Goal: Task Accomplishment & Management: Manage account settings

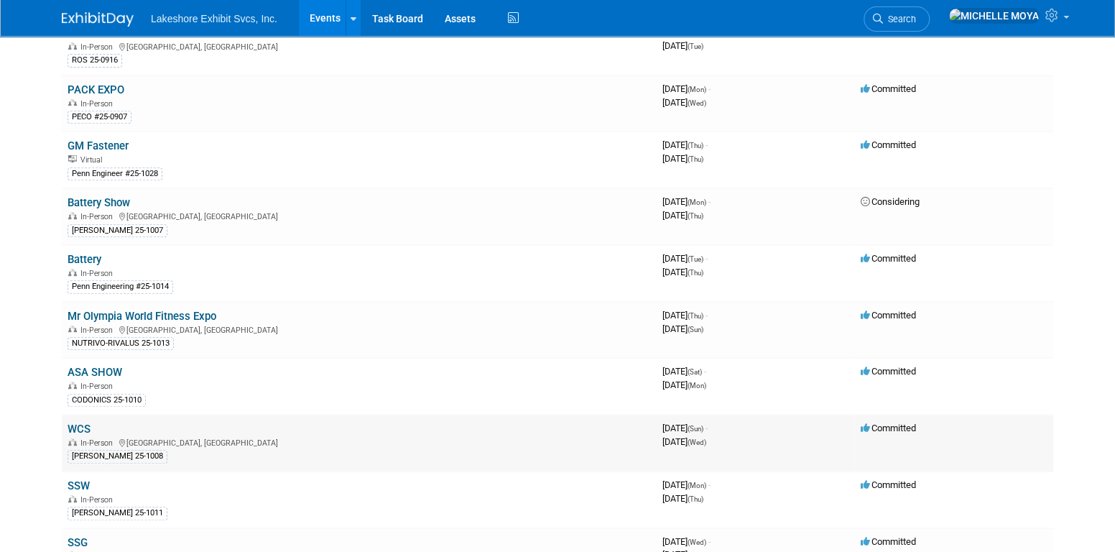
scroll to position [216, 0]
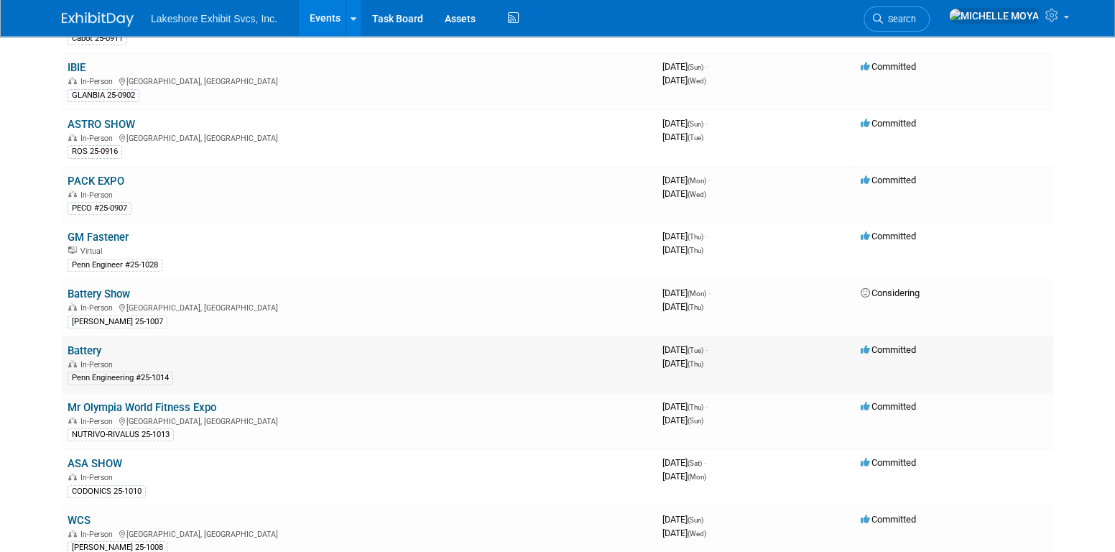
click at [88, 346] on link "Battery" at bounding box center [85, 350] width 34 height 13
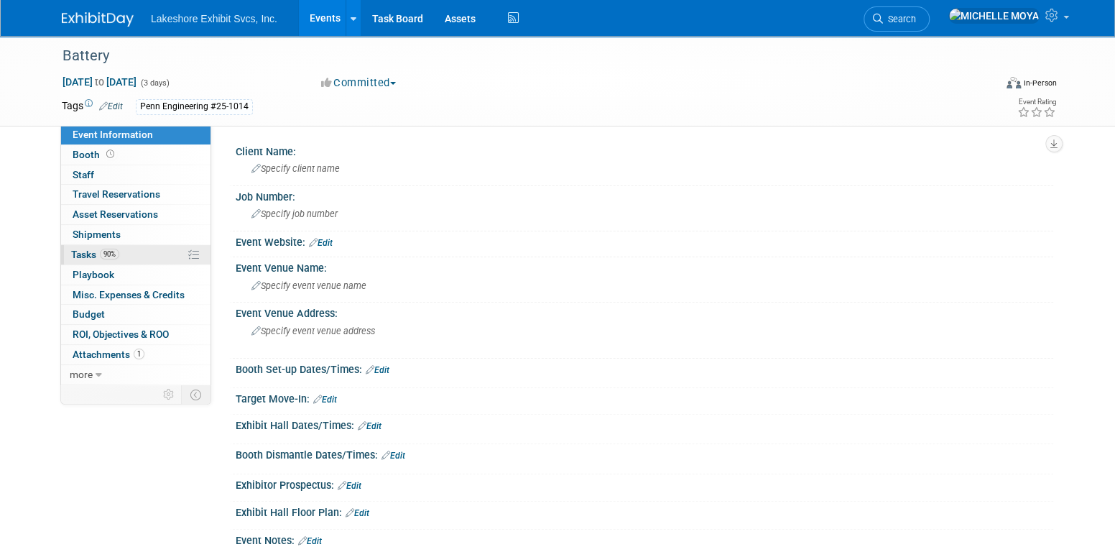
click at [138, 254] on link "90% Tasks 90%" at bounding box center [135, 254] width 149 height 19
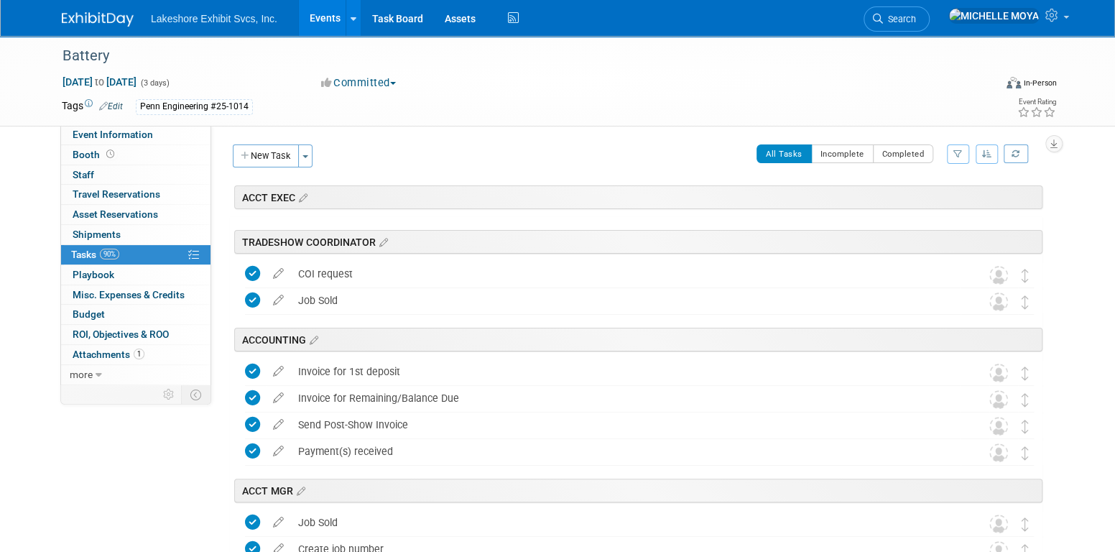
click at [957, 153] on icon "button" at bounding box center [958, 153] width 9 height 9
click at [933, 195] on select "-- Select Assignee -- All unassigned tasks Assigned to me [PERSON_NAME] [PERSON…" at bounding box center [898, 200] width 119 height 20
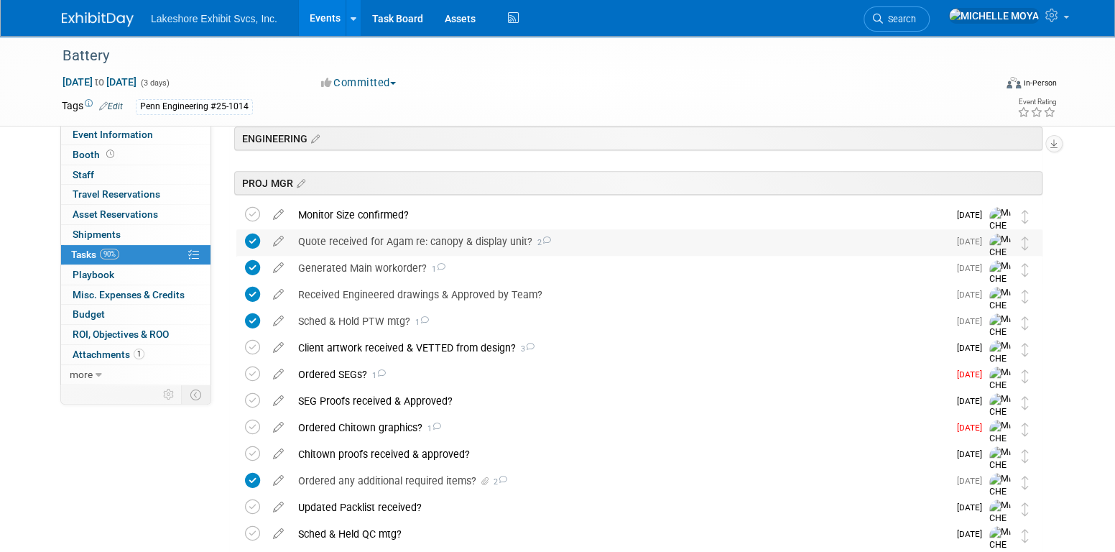
scroll to position [359, 0]
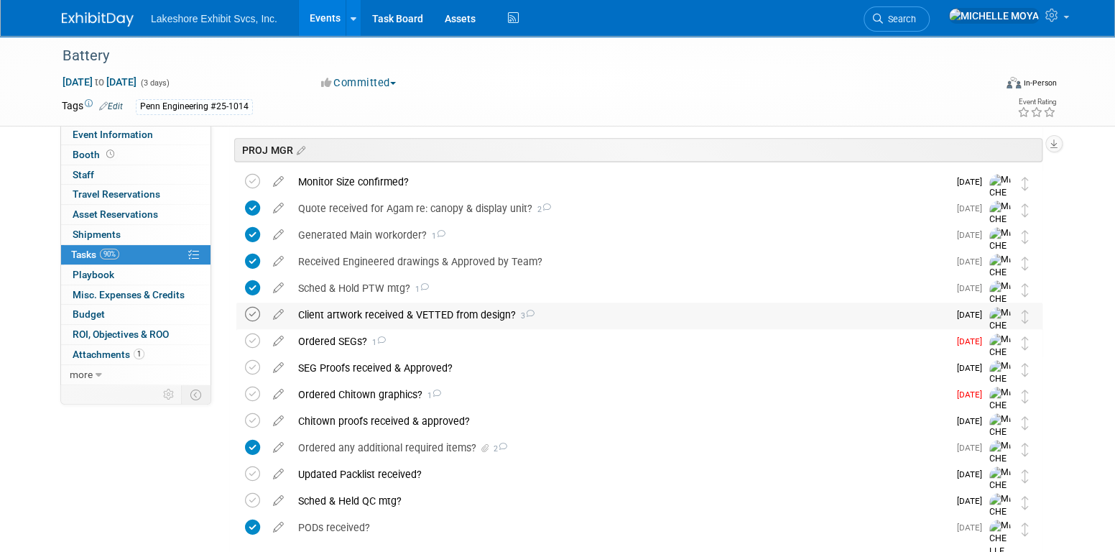
click at [249, 318] on icon at bounding box center [252, 314] width 15 height 15
click at [374, 309] on div "Client artwork received & VETTED from design? 3" at bounding box center [619, 315] width 657 height 24
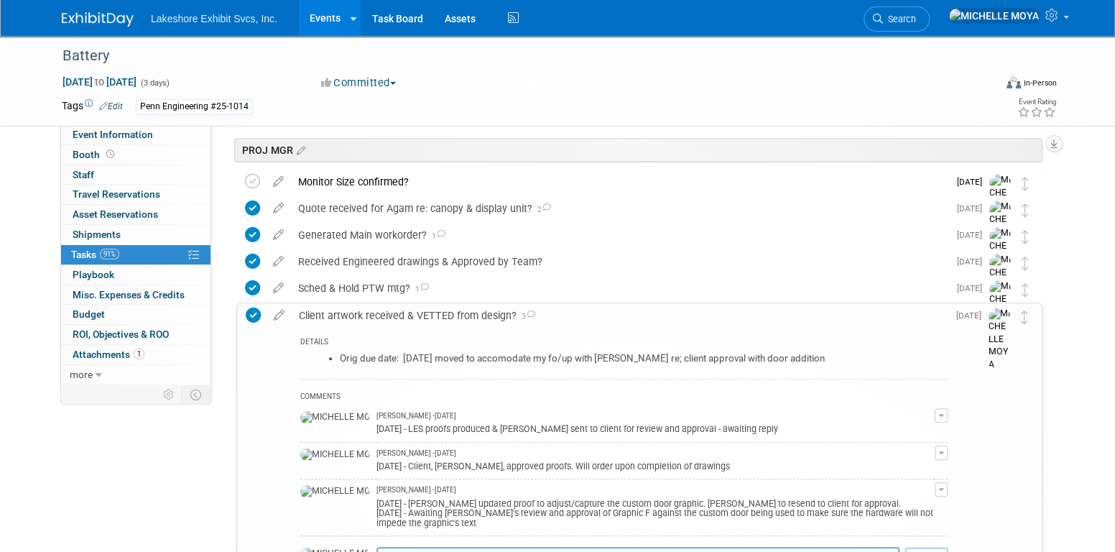
click at [374, 309] on div "Client artwork received & VETTED from design? 3" at bounding box center [620, 315] width 656 height 24
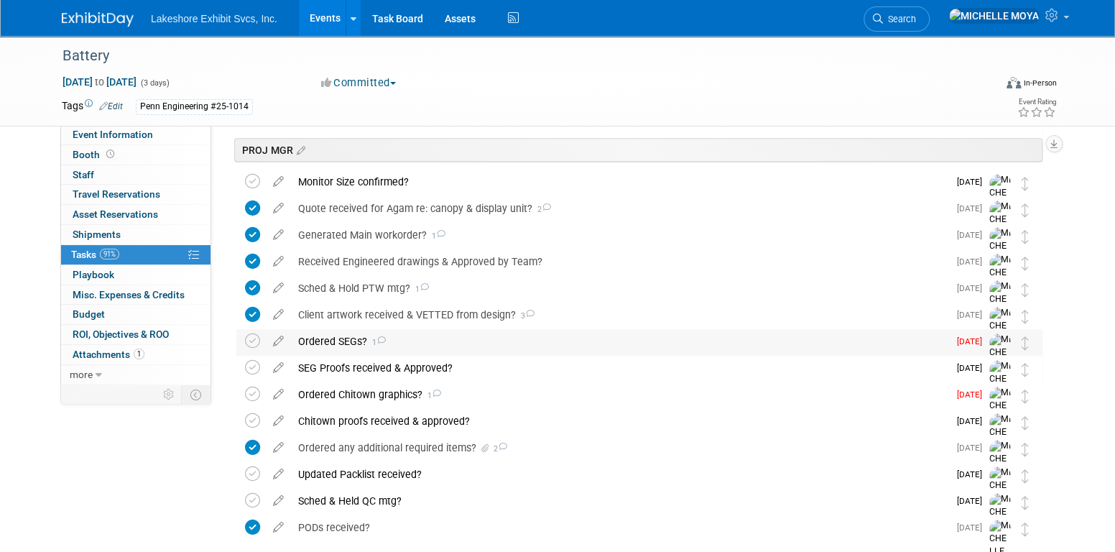
click at [339, 340] on div "Ordered SEGs? 1" at bounding box center [619, 341] width 657 height 24
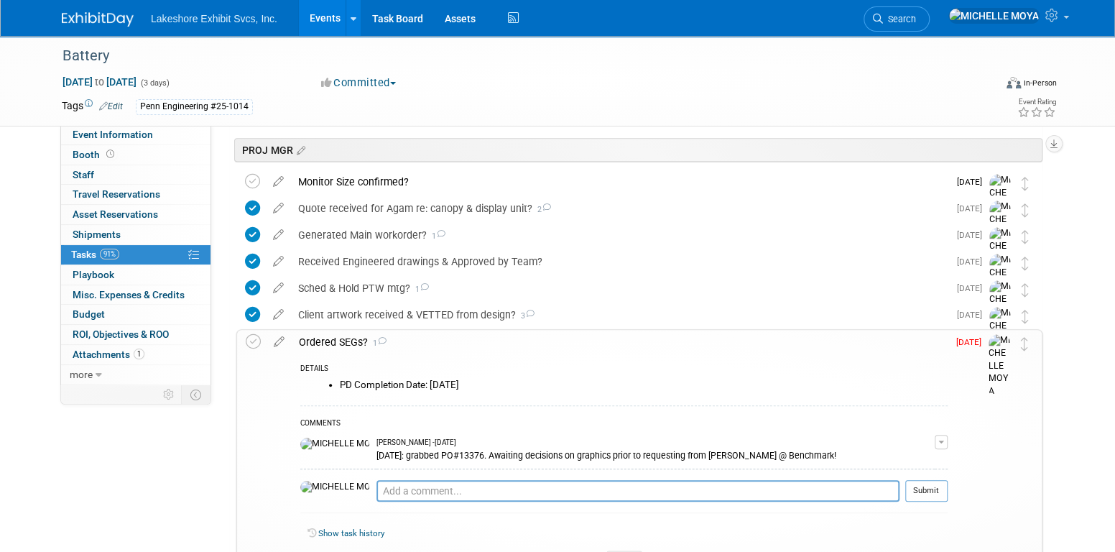
click at [940, 442] on button "button" at bounding box center [941, 442] width 13 height 14
click at [895, 458] on link "Edit Comment" at bounding box center [891, 463] width 114 height 20
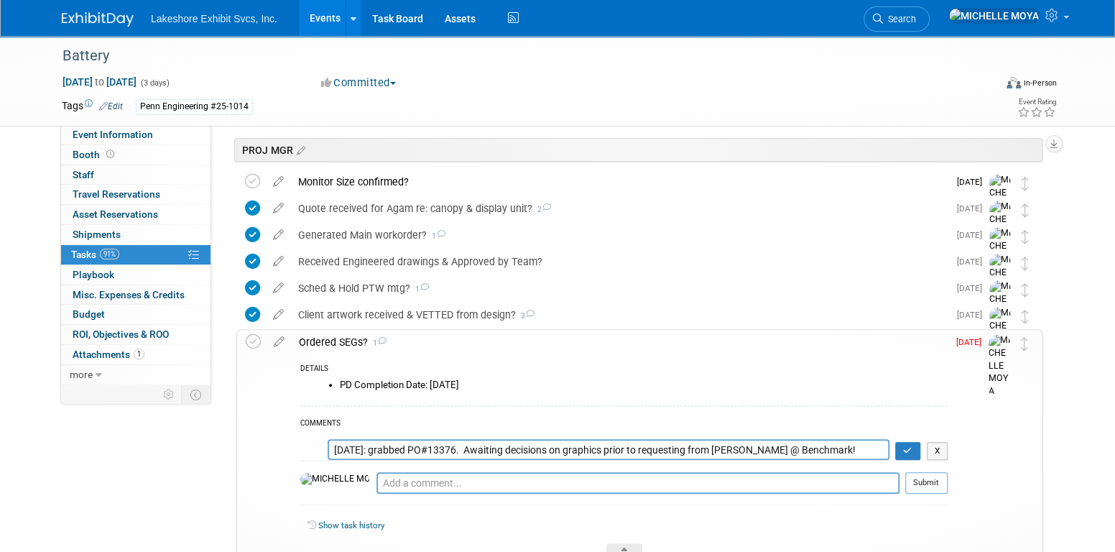
click at [333, 446] on textarea "[DATE]: grabbed PO#13376. Awaiting decisions on graphics prior to requesting fr…" at bounding box center [609, 449] width 562 height 21
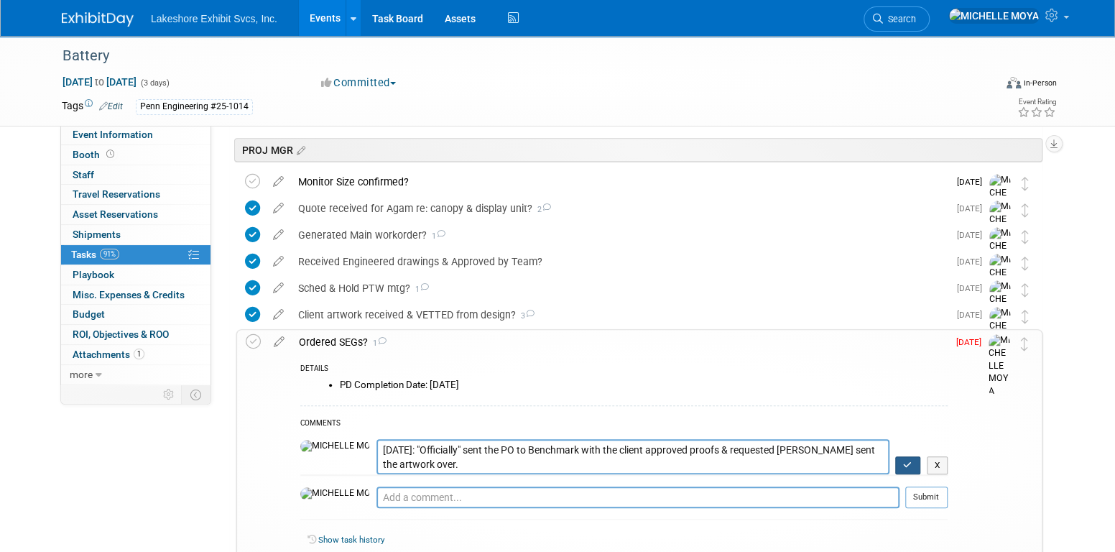
type textarea "[DATE]: "Officially" sent the PO to Benchmark with the client approved proofs &…"
drag, startPoint x: 905, startPoint y: 461, endPoint x: 790, endPoint y: 451, distance: 114.7
click at [904, 461] on icon "button" at bounding box center [907, 465] width 9 height 9
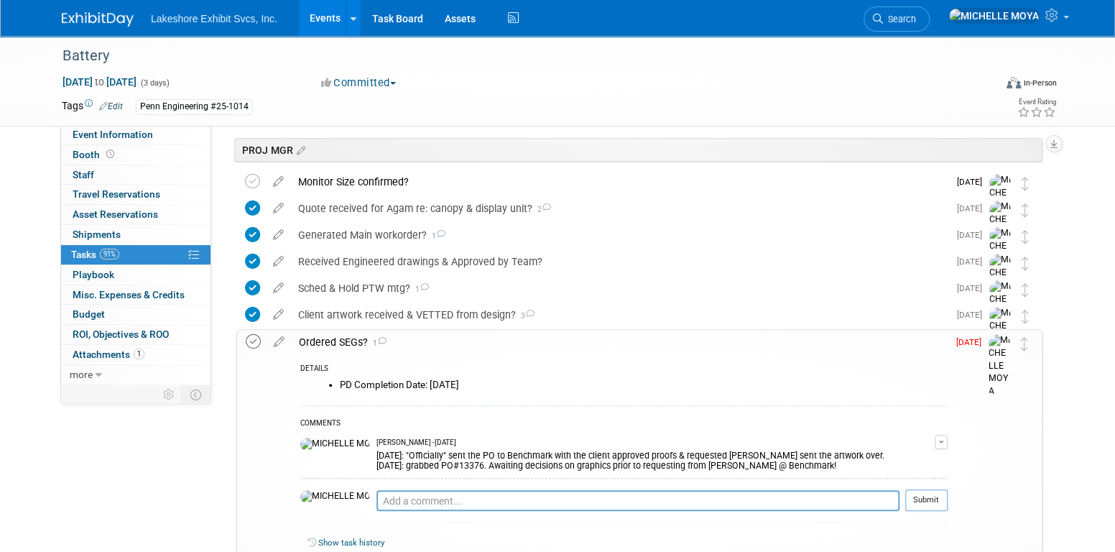
click at [254, 340] on icon at bounding box center [253, 341] width 15 height 15
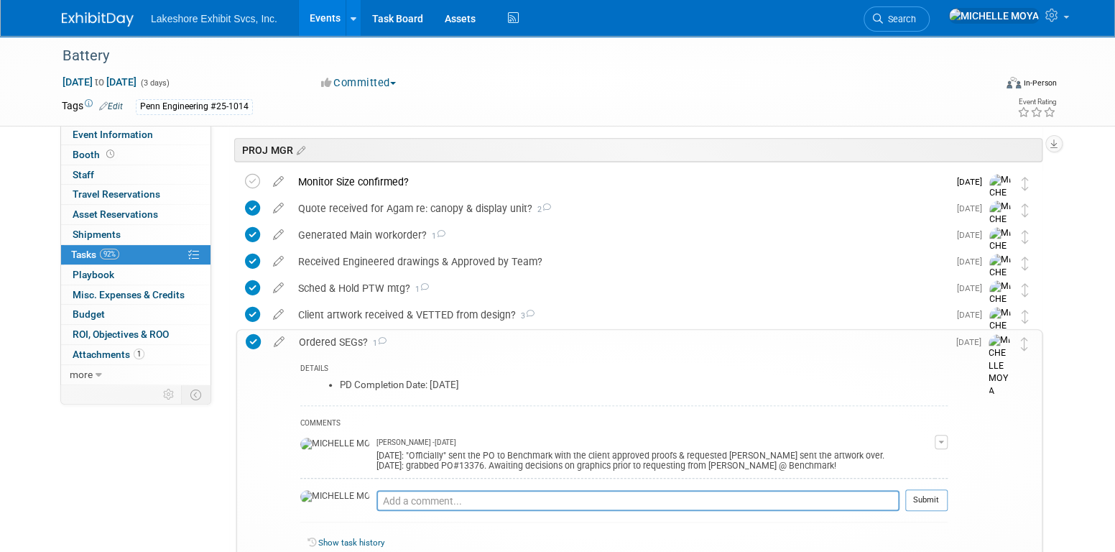
click at [940, 443] on button "button" at bounding box center [941, 442] width 13 height 14
click at [918, 456] on link "Edit Comment" at bounding box center [891, 463] width 114 height 20
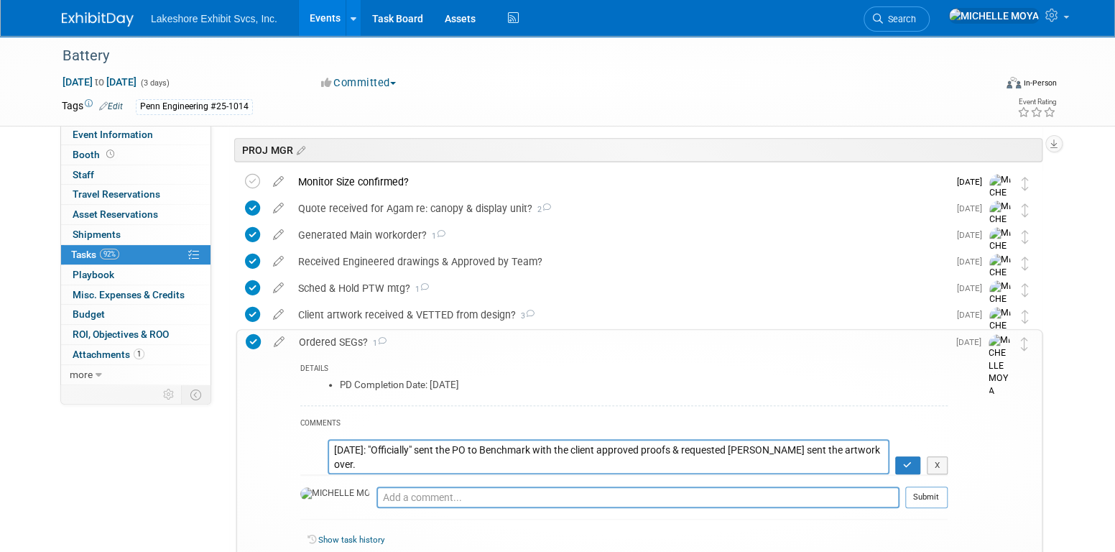
click at [856, 446] on textarea "[DATE]: "Officially" sent the PO to Benchmark with the client approved proofs &…" at bounding box center [609, 456] width 562 height 35
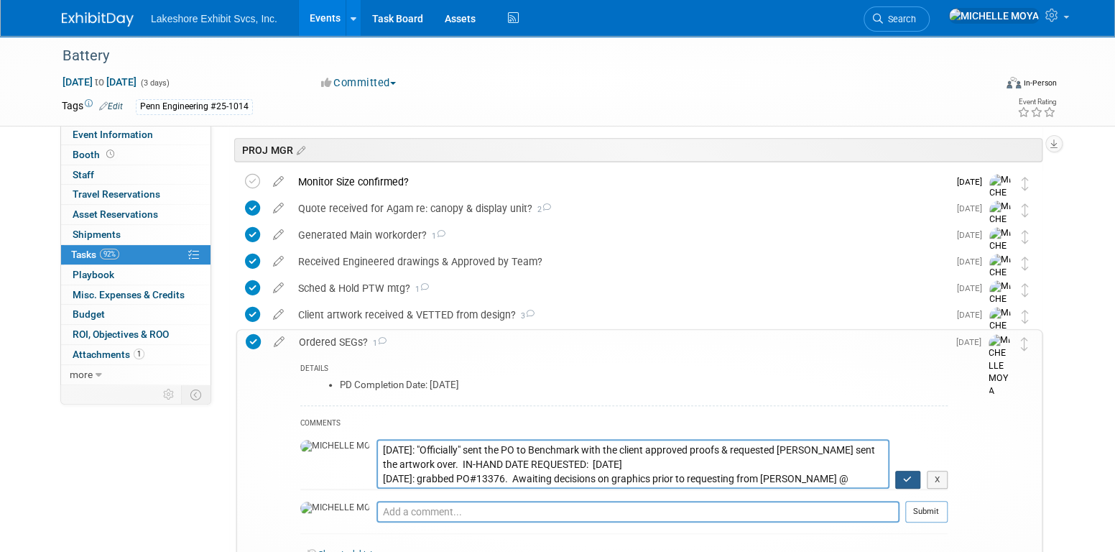
type textarea "[DATE]: "Officially" sent the PO to Benchmark with the client approved proofs &…"
click at [907, 471] on button "button" at bounding box center [907, 480] width 25 height 19
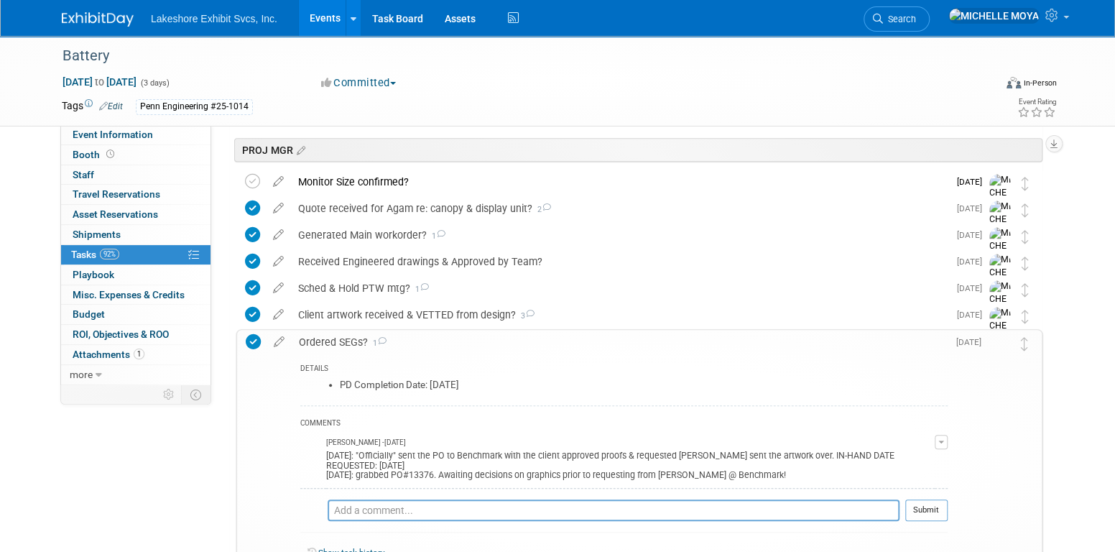
click at [338, 331] on div "Ordered SEGs? 1" at bounding box center [620, 342] width 656 height 24
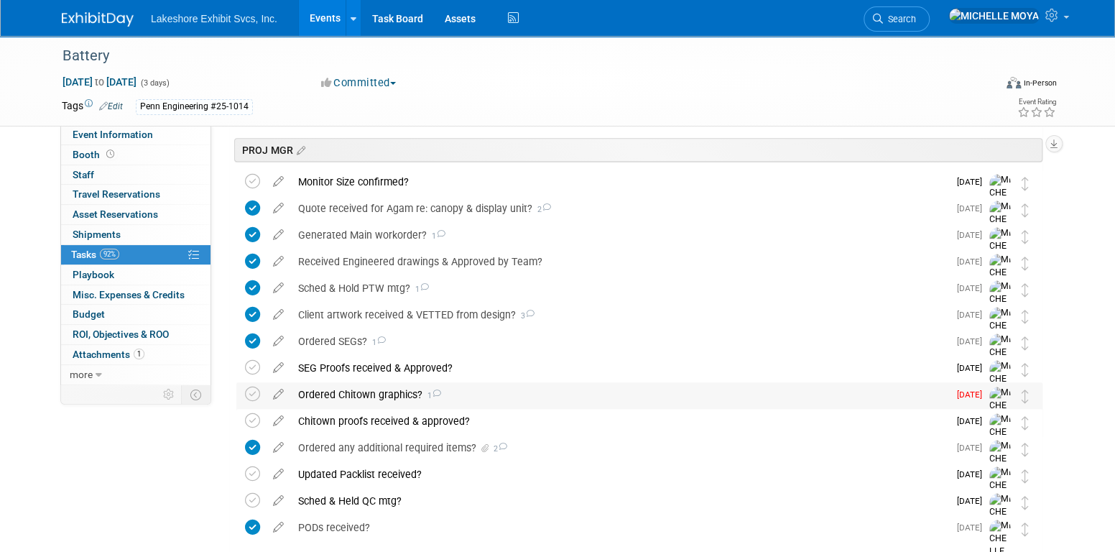
click at [369, 394] on div "Ordered Chitown graphics? 1" at bounding box center [619, 394] width 657 height 24
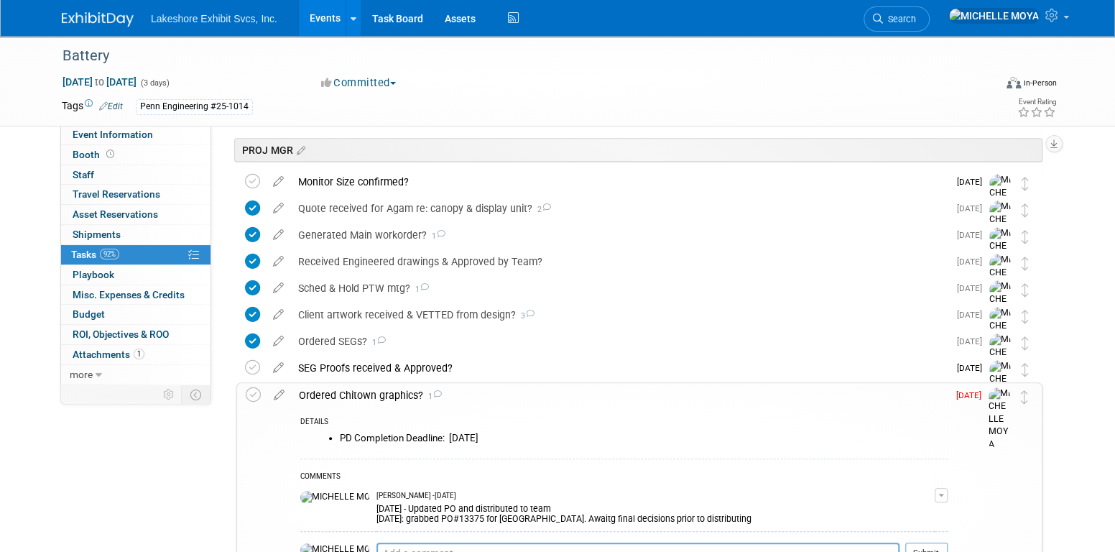
click at [369, 394] on div "Ordered Chitown graphics? 1" at bounding box center [620, 395] width 656 height 24
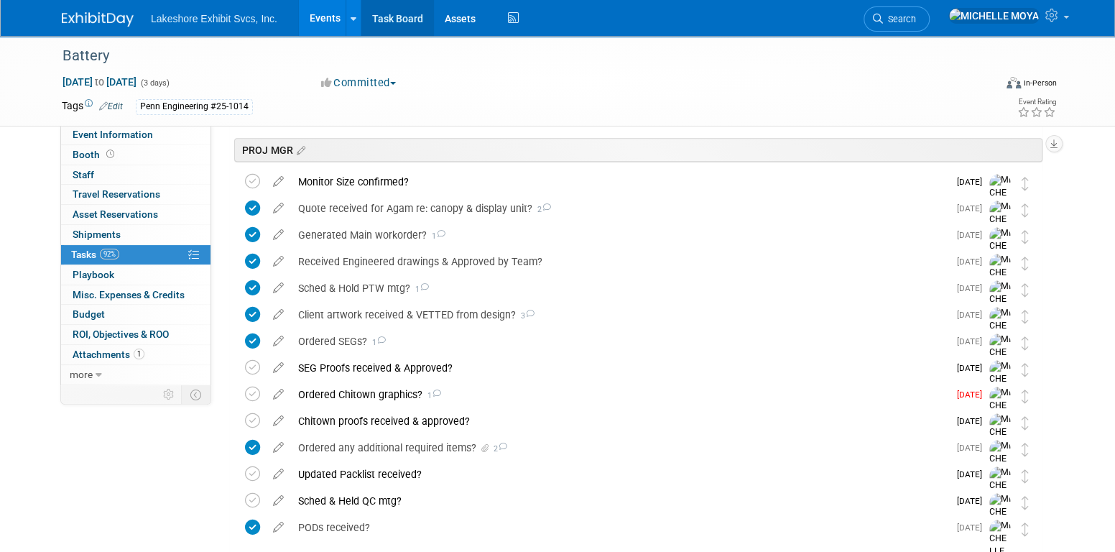
click at [400, 19] on link "Task Board" at bounding box center [397, 18] width 73 height 36
